Goal: Task Accomplishment & Management: Complete application form

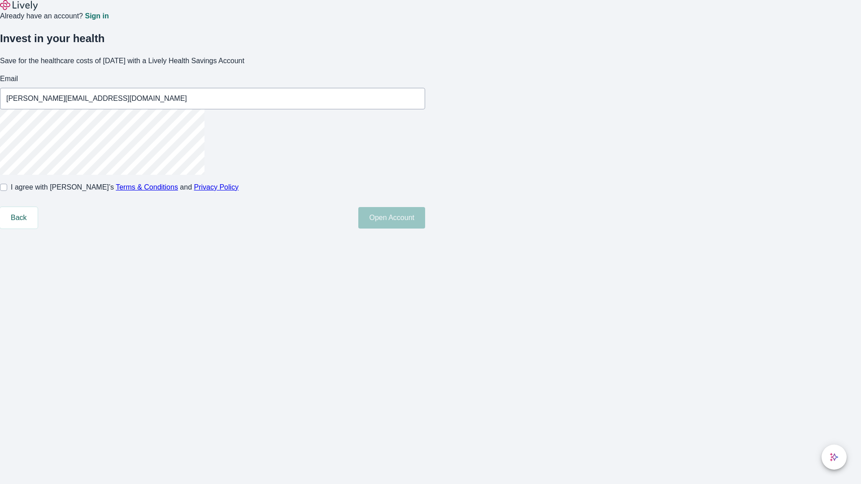
click at [7, 191] on input "I agree with Lively’s Terms & Conditions and Privacy Policy" at bounding box center [3, 187] width 7 height 7
checkbox input "true"
click at [425, 229] on button "Open Account" at bounding box center [391, 218] width 67 height 22
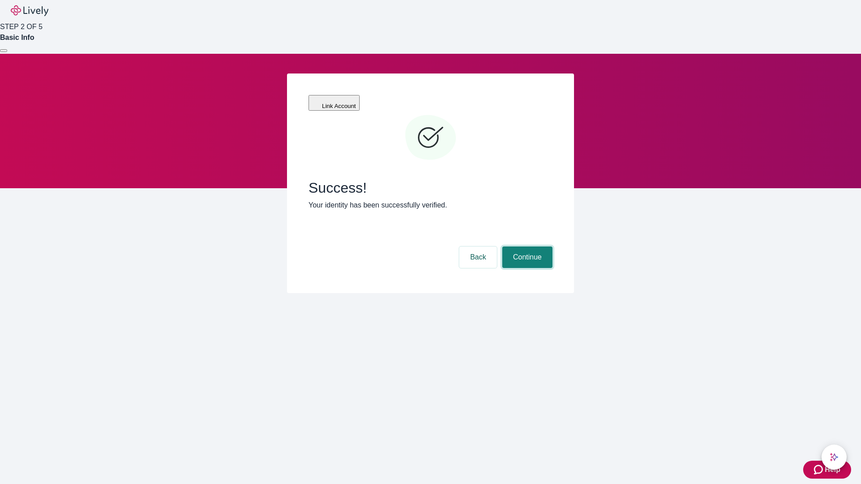
click at [526, 247] on button "Continue" at bounding box center [527, 258] width 50 height 22
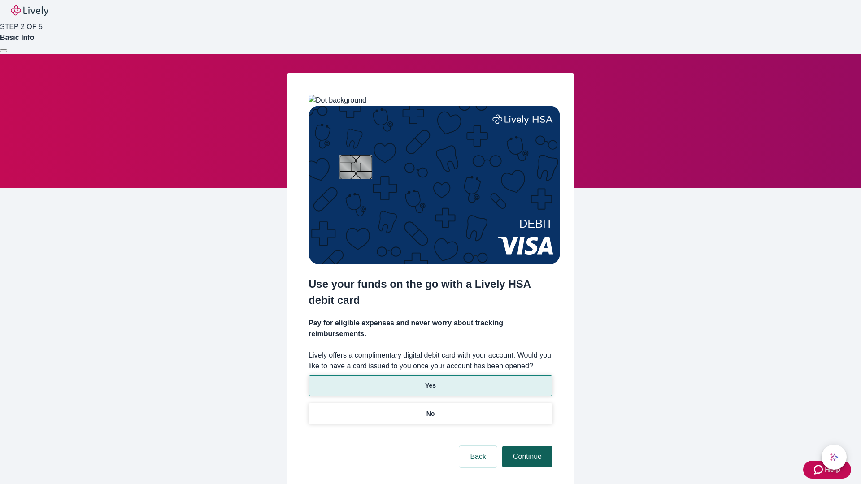
click at [430, 381] on p "Yes" at bounding box center [430, 385] width 11 height 9
click at [526, 446] on button "Continue" at bounding box center [527, 457] width 50 height 22
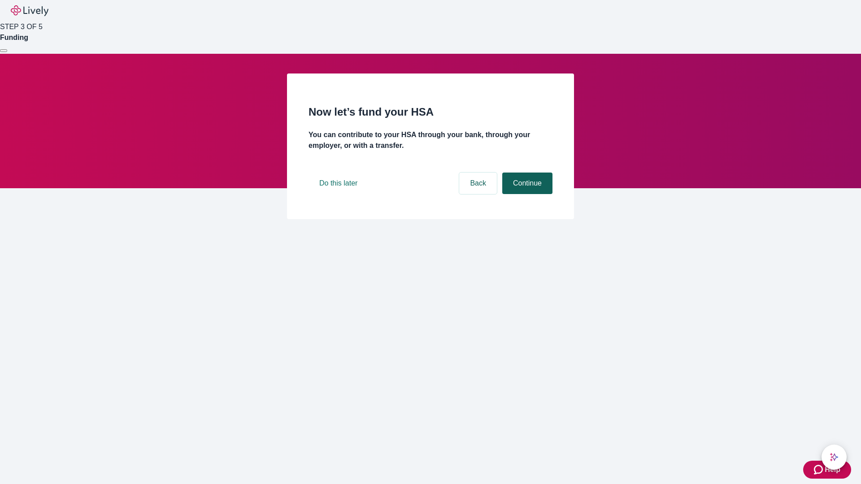
click at [526, 194] on button "Continue" at bounding box center [527, 184] width 50 height 22
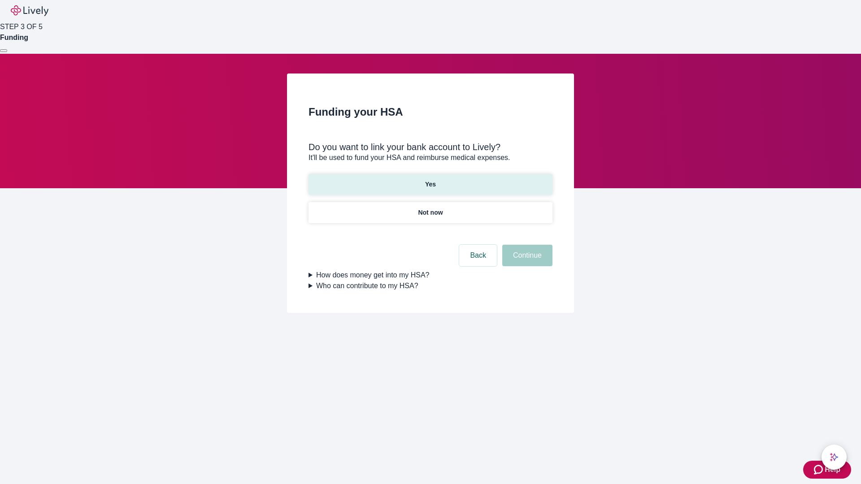
click at [430, 180] on p "Yes" at bounding box center [430, 184] width 11 height 9
click at [526, 245] on button "Continue" at bounding box center [527, 256] width 50 height 22
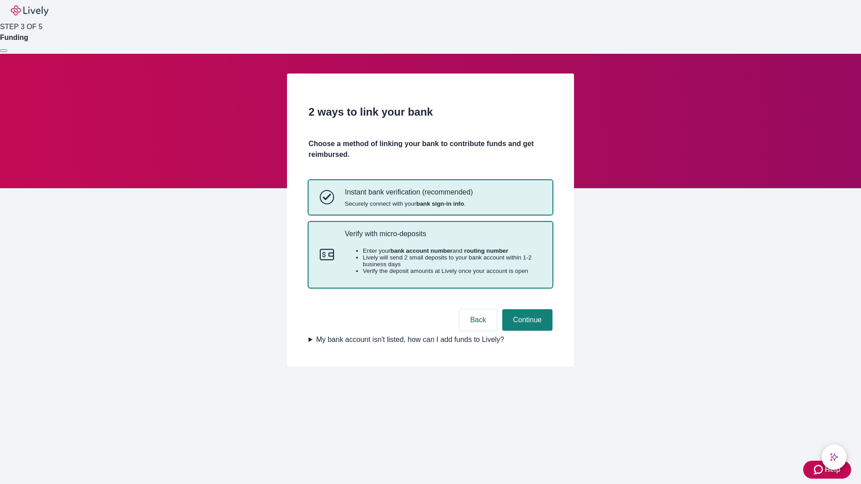
click at [443, 238] on p "Verify with micro-deposits" at bounding box center [443, 234] width 196 height 9
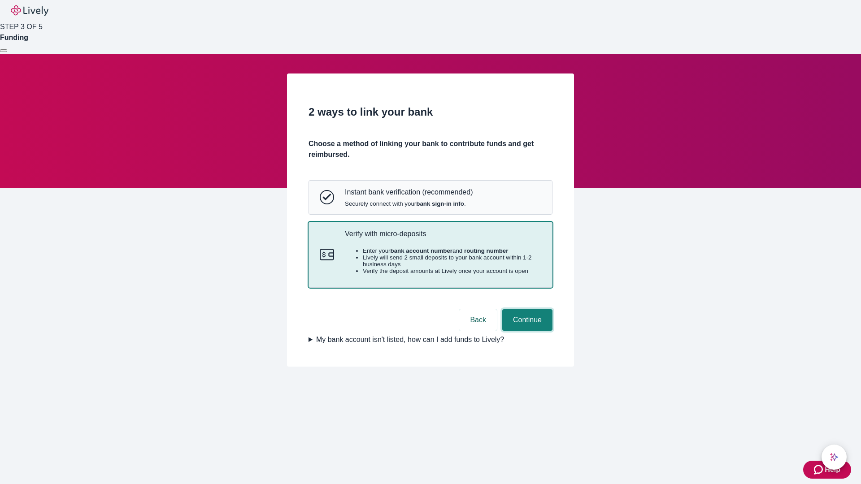
click at [526, 331] on button "Continue" at bounding box center [527, 320] width 50 height 22
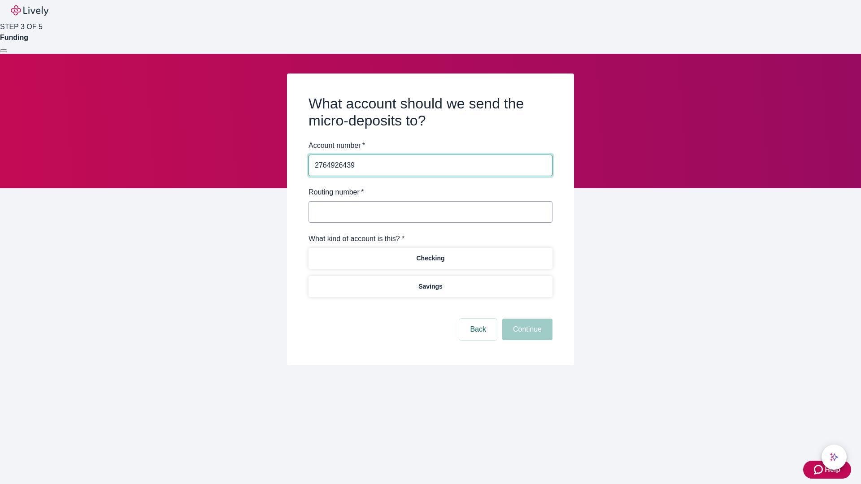
type input "2764926439"
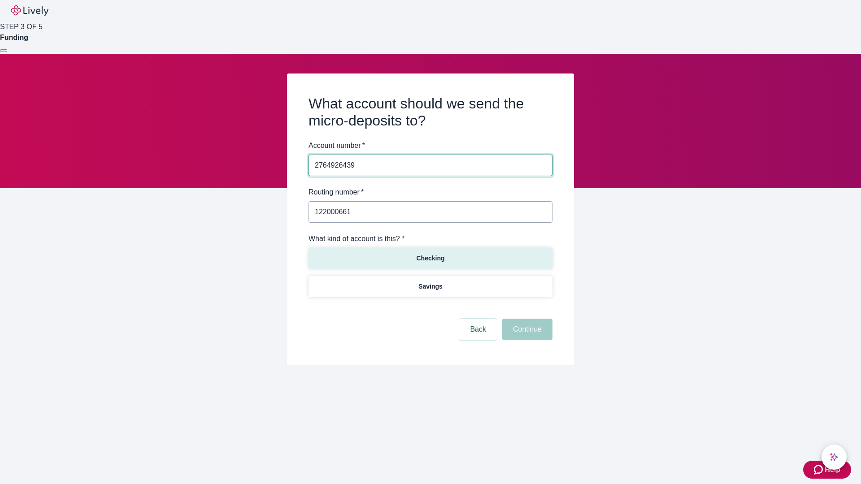
type input "122000661"
click at [430, 258] on p "Checking" at bounding box center [430, 258] width 28 height 9
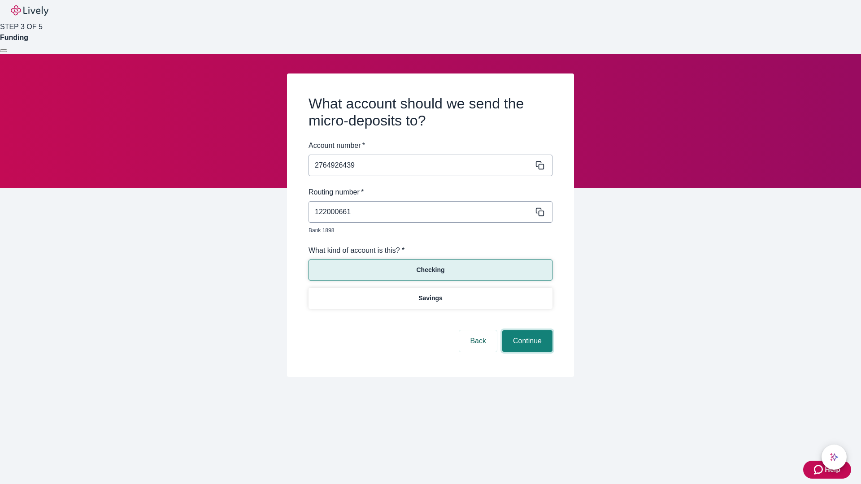
click at [526, 331] on button "Continue" at bounding box center [527, 342] width 50 height 22
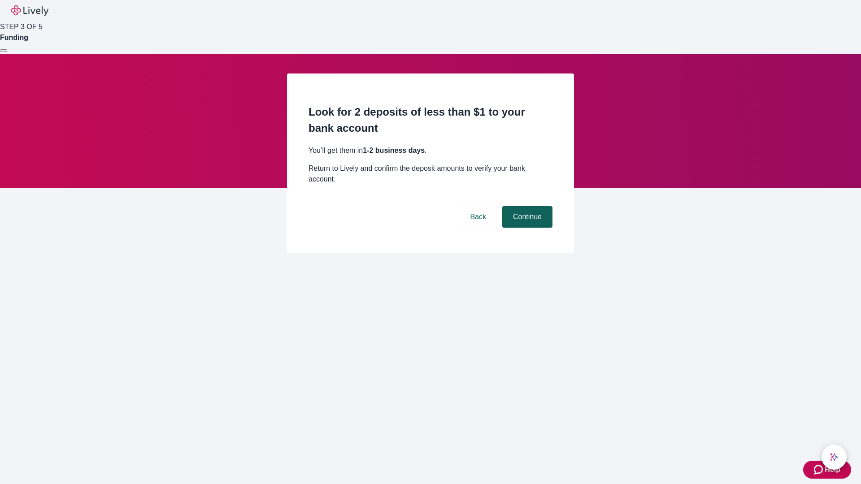
click at [526, 206] on button "Continue" at bounding box center [527, 217] width 50 height 22
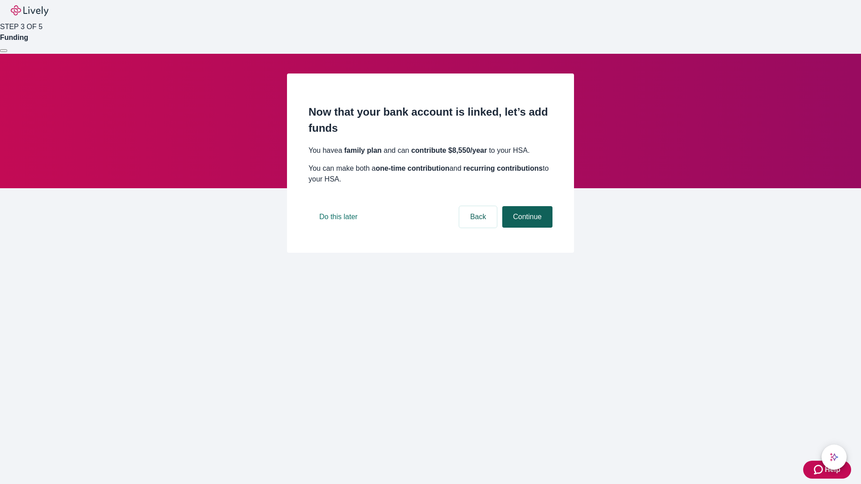
click at [526, 228] on button "Continue" at bounding box center [527, 217] width 50 height 22
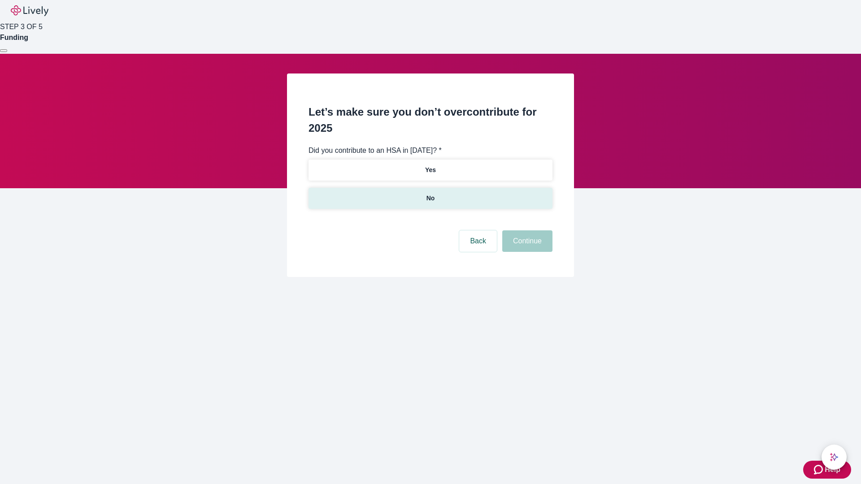
click at [430, 194] on p "No" at bounding box center [430, 198] width 9 height 9
click at [526, 231] on button "Continue" at bounding box center [527, 242] width 50 height 22
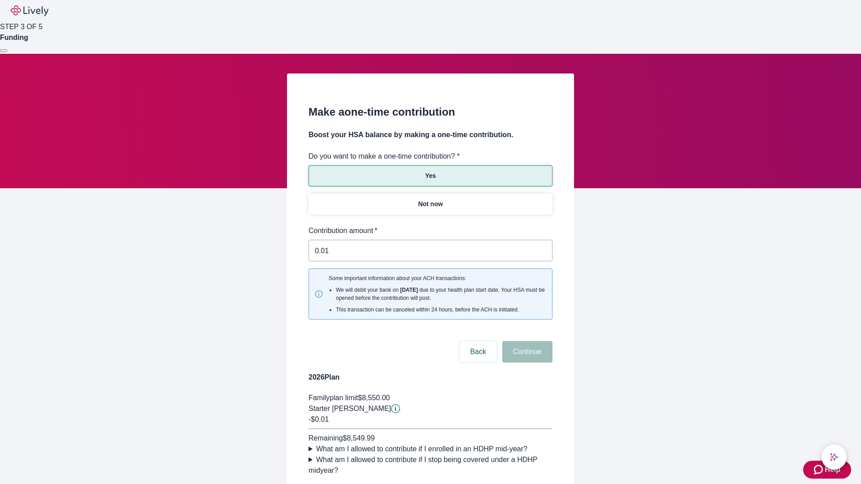
type input "0.01"
click at [526, 341] on button "Continue" at bounding box center [527, 352] width 50 height 22
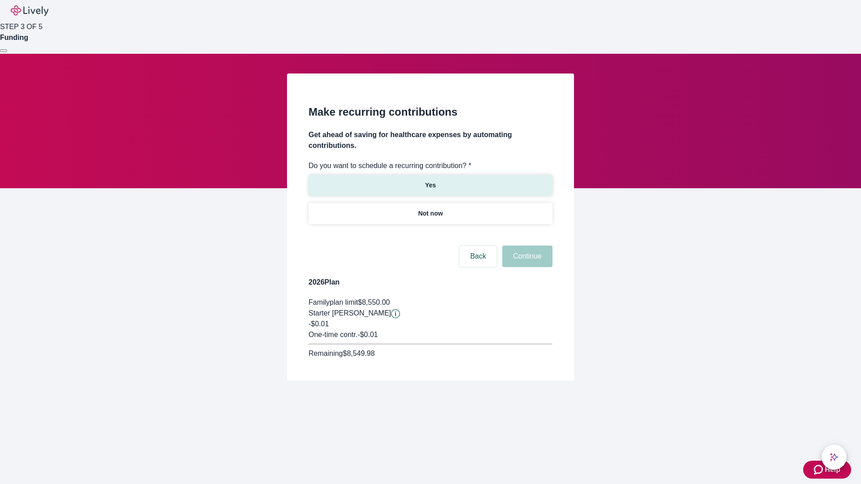
click at [430, 181] on p "Yes" at bounding box center [430, 185] width 11 height 9
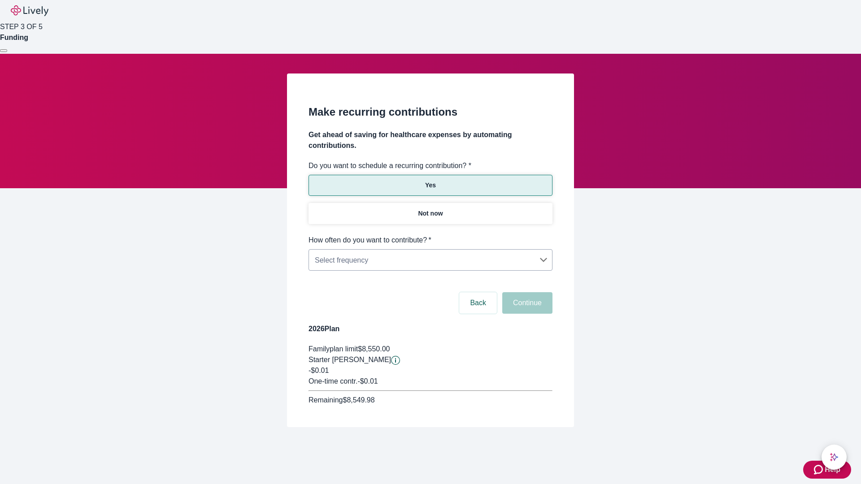
click at [430, 235] on body "Help STEP 3 OF 5 Funding Make recurring contributions Get ahead of saving for h…" at bounding box center [430, 235] width 861 height 470
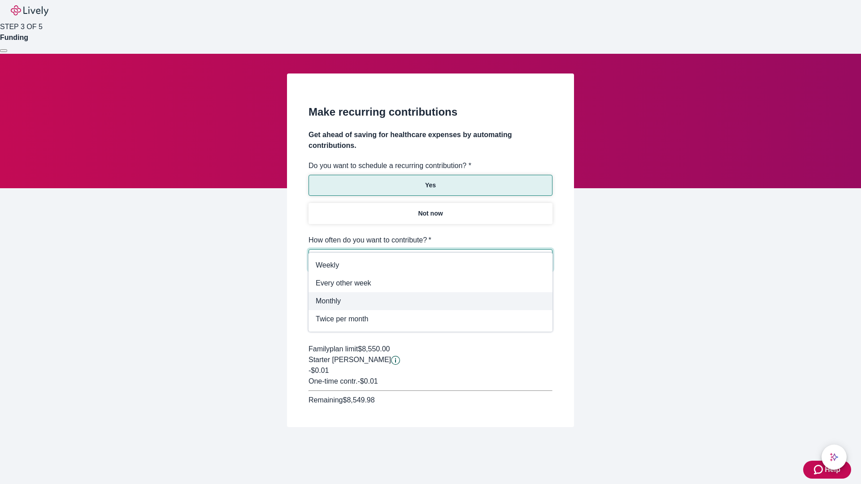
click at [431, 301] on span "Monthly" at bounding box center [431, 301] width 230 height 11
type input "Monthly"
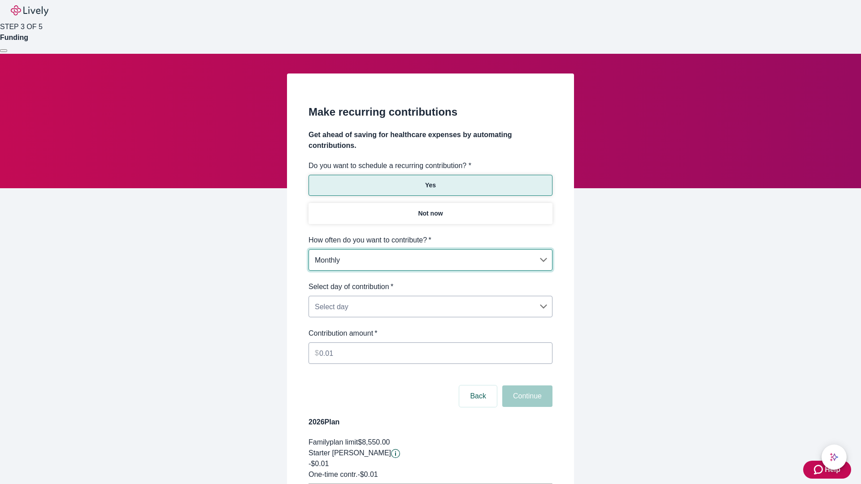
click at [430, 282] on body "Help STEP 3 OF 5 Funding Make recurring contributions Get ahead of saving for h…" at bounding box center [430, 282] width 861 height 564
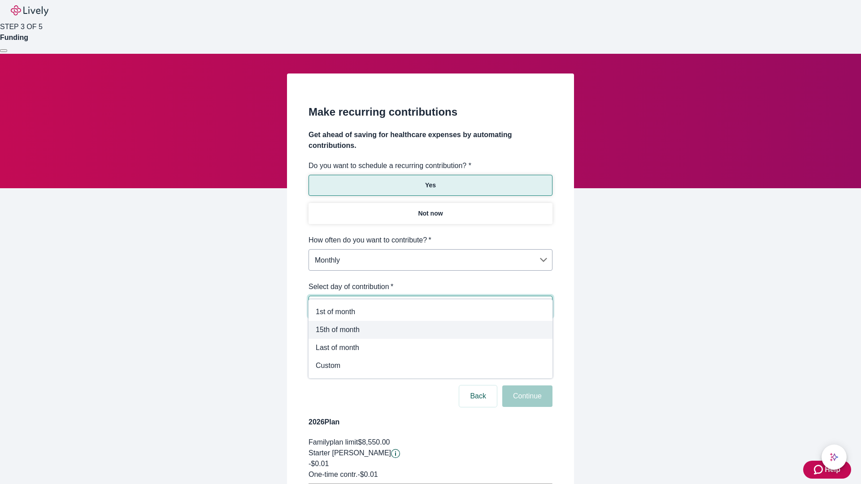
click at [431, 330] on span "15th of month" at bounding box center [431, 330] width 230 height 11
type input "Monthly15th"
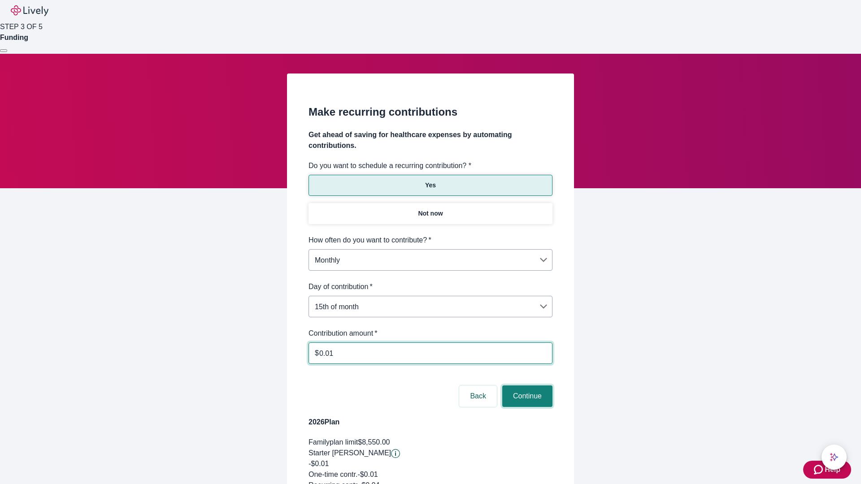
click at [526, 386] on button "Continue" at bounding box center [527, 397] width 50 height 22
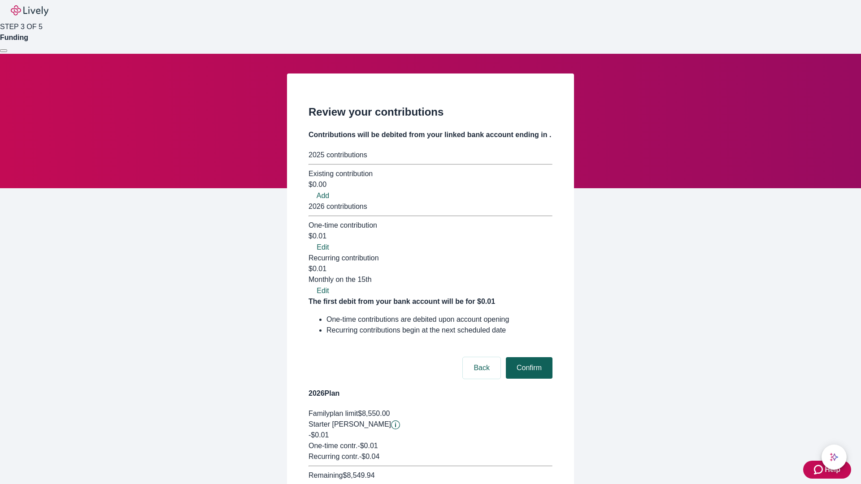
click at [528, 357] on button "Confirm" at bounding box center [529, 368] width 47 height 22
